Goal: Information Seeking & Learning: Find specific fact

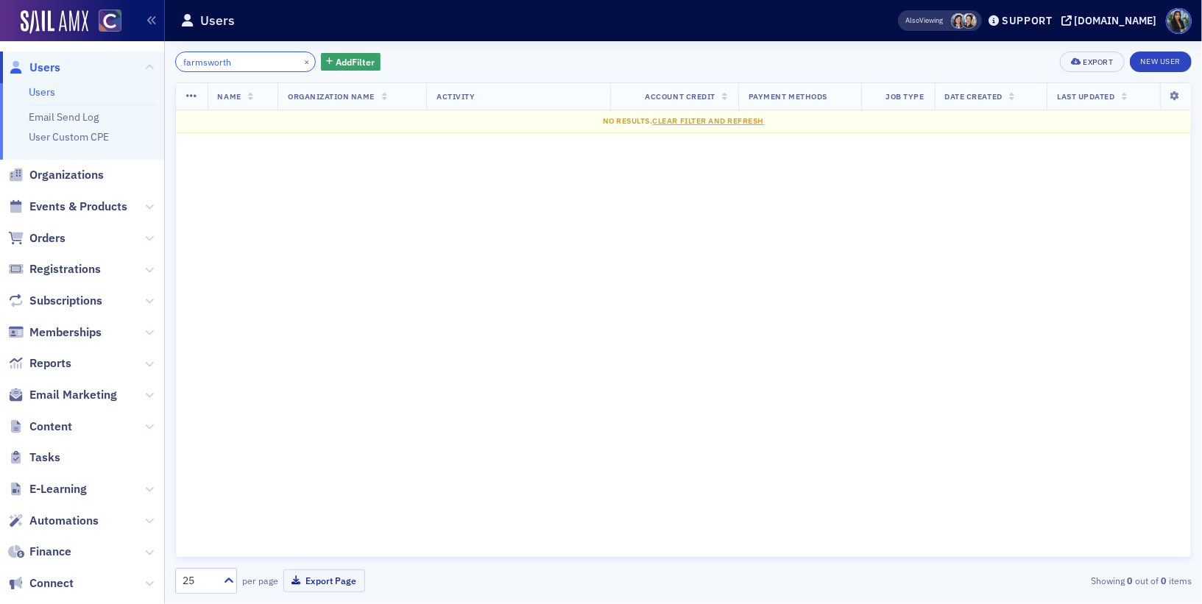
click at [203, 63] on input "farmsworth" at bounding box center [245, 62] width 141 height 21
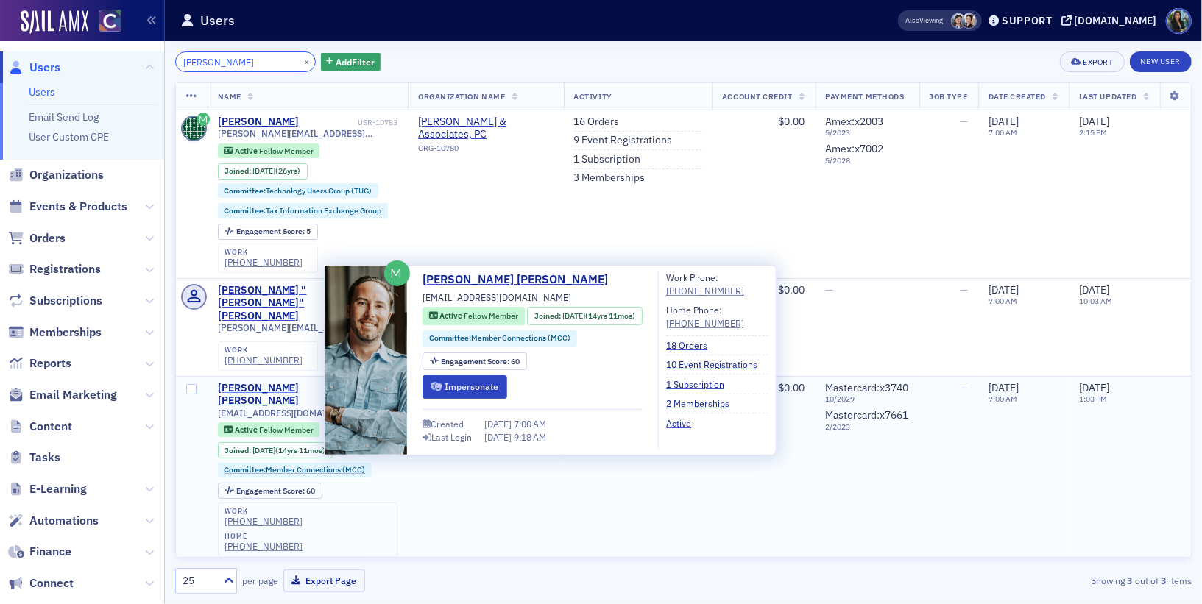
type input "[PERSON_NAME]"
click at [254, 382] on div "[PERSON_NAME] [PERSON_NAME]" at bounding box center [286, 395] width 137 height 26
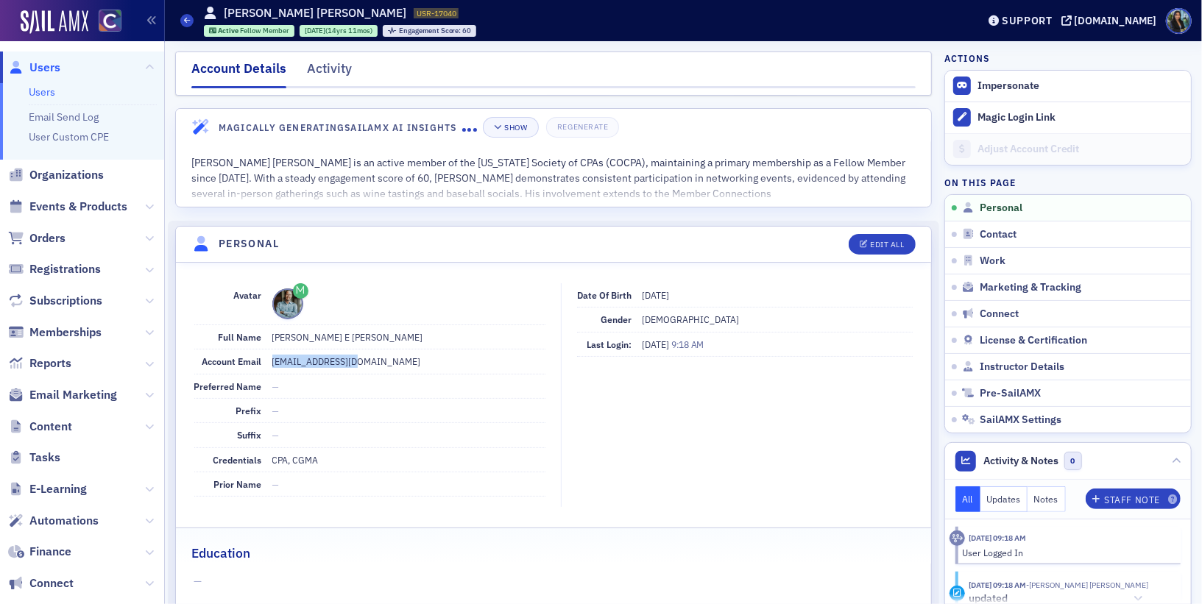
drag, startPoint x: 272, startPoint y: 361, endPoint x: 352, endPoint y: 363, distance: 80.3
click at [352, 363] on dd "[EMAIL_ADDRESS][DOMAIN_NAME]" at bounding box center [409, 362] width 274 height 24
copy dd "[EMAIL_ADDRESS][DOMAIN_NAME]"
click at [629, 447] on fieldset "Date of Birth [DEMOGRAPHIC_DATA] Gender [DEMOGRAPHIC_DATA] Last Login: [DATE] 9…" at bounding box center [740, 395] width 359 height 225
click at [333, 69] on div "Activity" at bounding box center [329, 72] width 45 height 27
